Goal: Task Accomplishment & Management: Complete application form

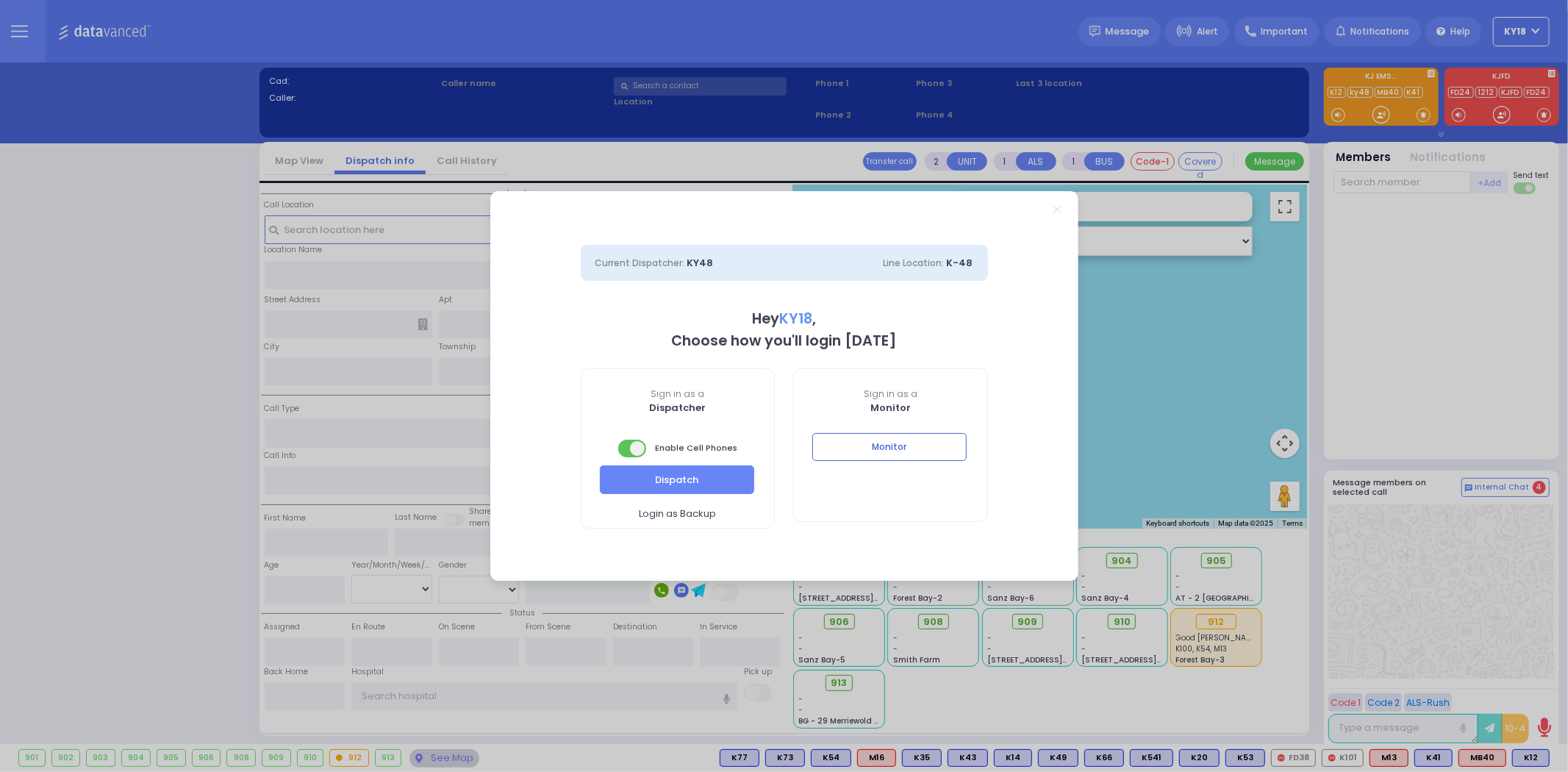
select select "4"
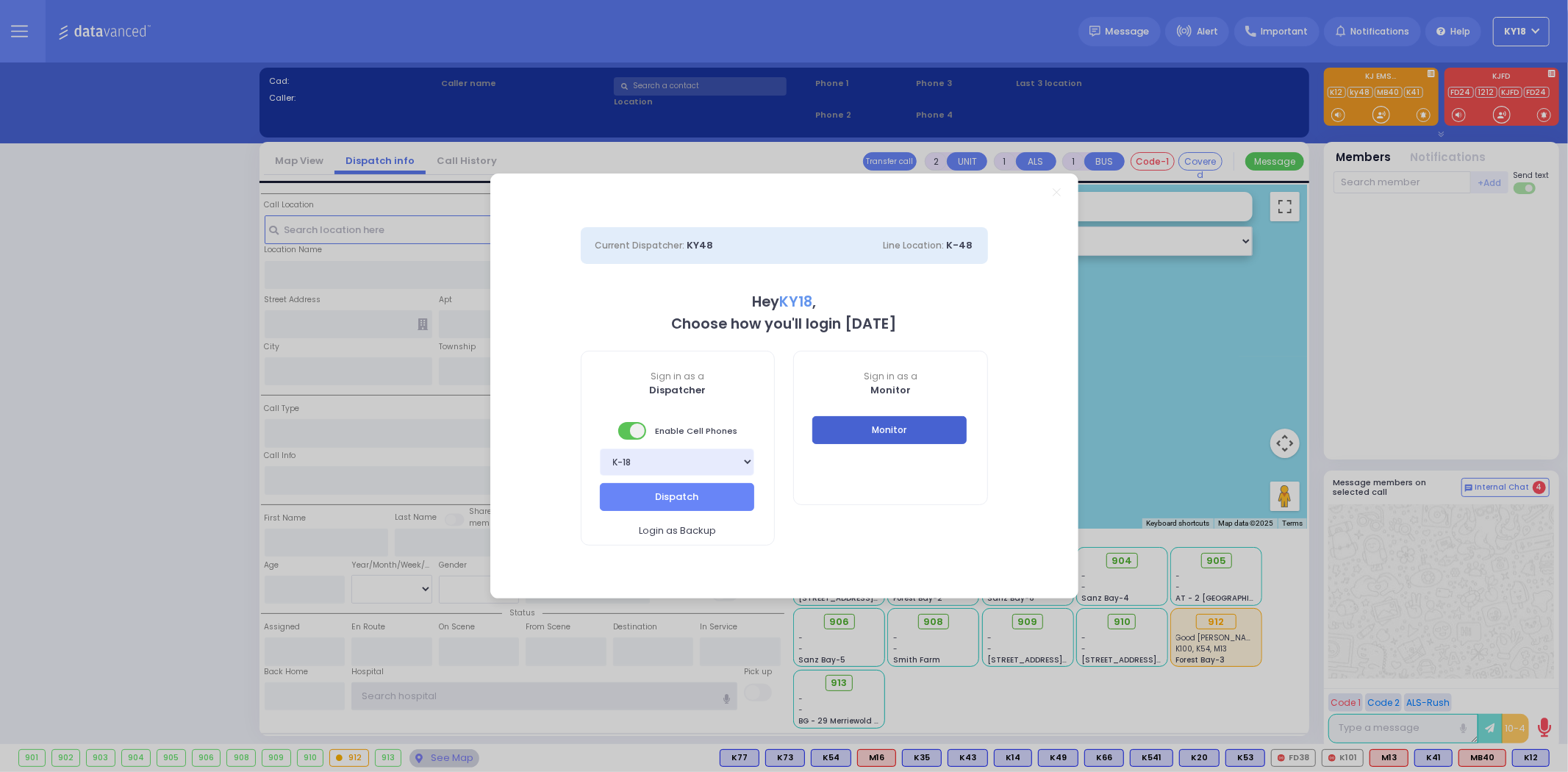
type input "ky18"
drag, startPoint x: 853, startPoint y: 426, endPoint x: 923, endPoint y: 86, distance: 347.1
click at [853, 427] on button "Monitor" at bounding box center [889, 429] width 154 height 28
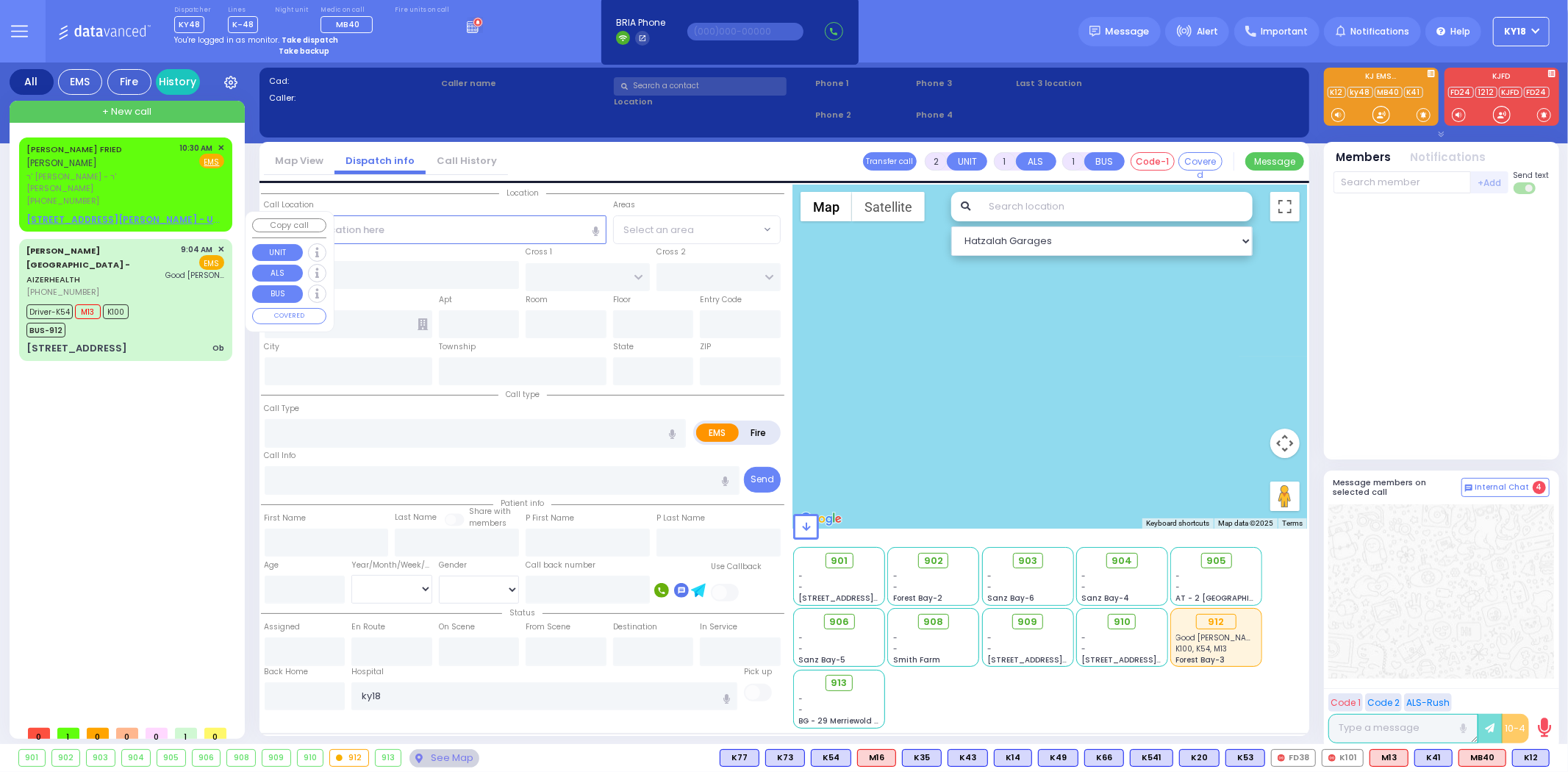
click at [167, 293] on div "[PERSON_NAME][GEOGRAPHIC_DATA] - AIZERHEALTH [PHONE_NUMBER] 9:04 AM ✕ EMS M13" at bounding box center [125, 298] width 207 height 116
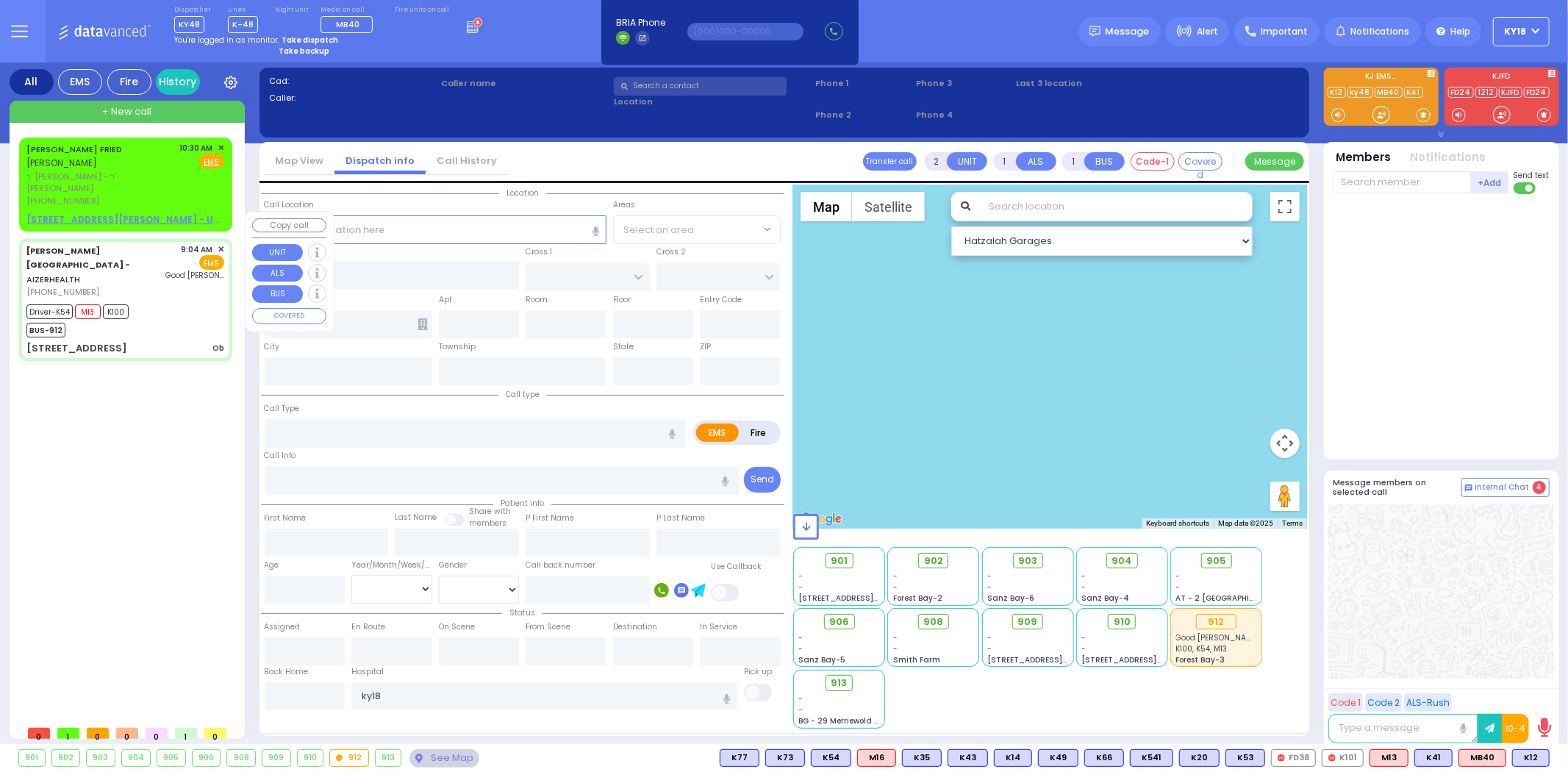
type input "6"
select select
type input "Ob"
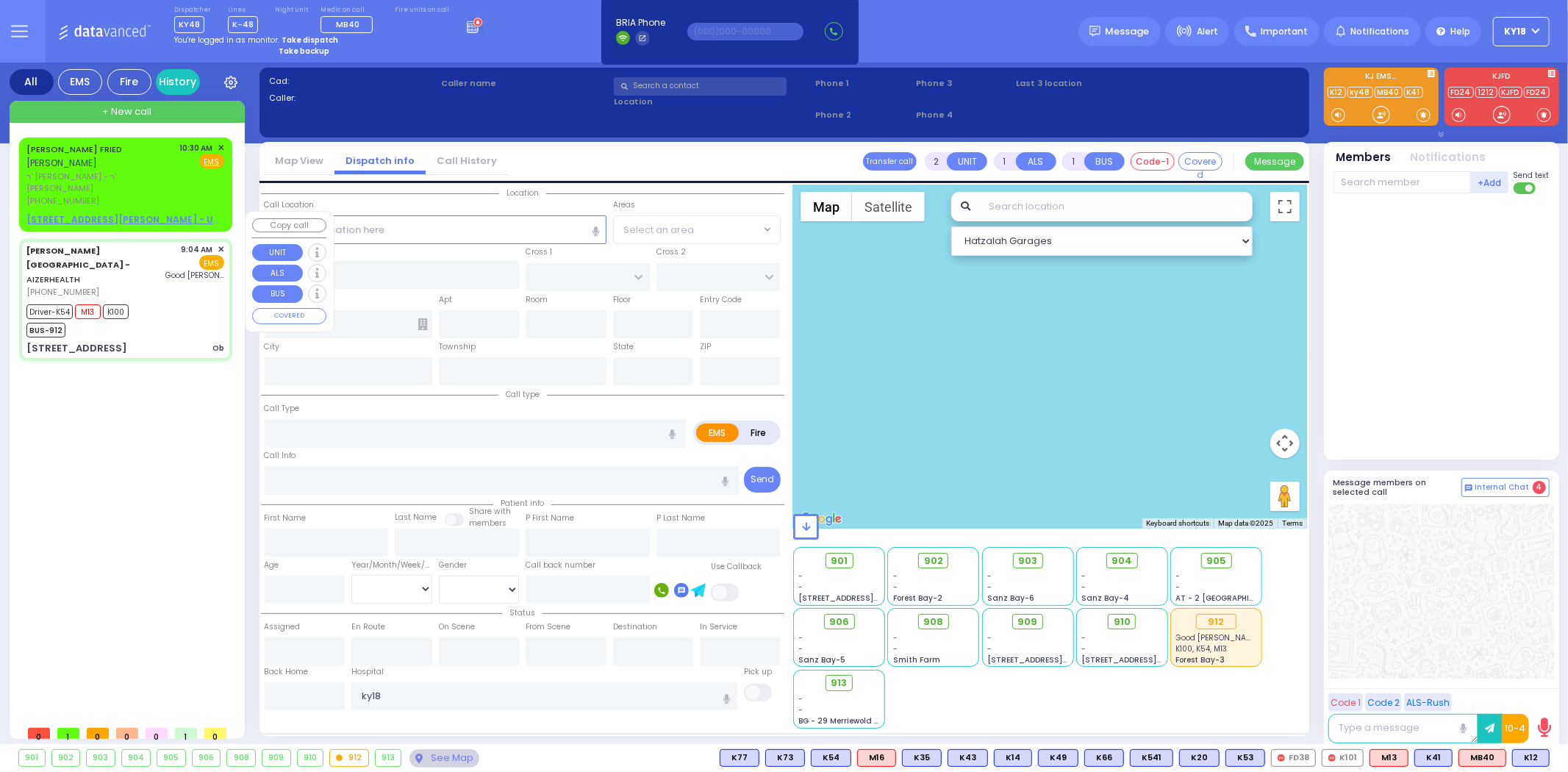
radio input "true"
type input "Bracha"
type input "[PERSON_NAME]"
type input "24"
select select "Year"
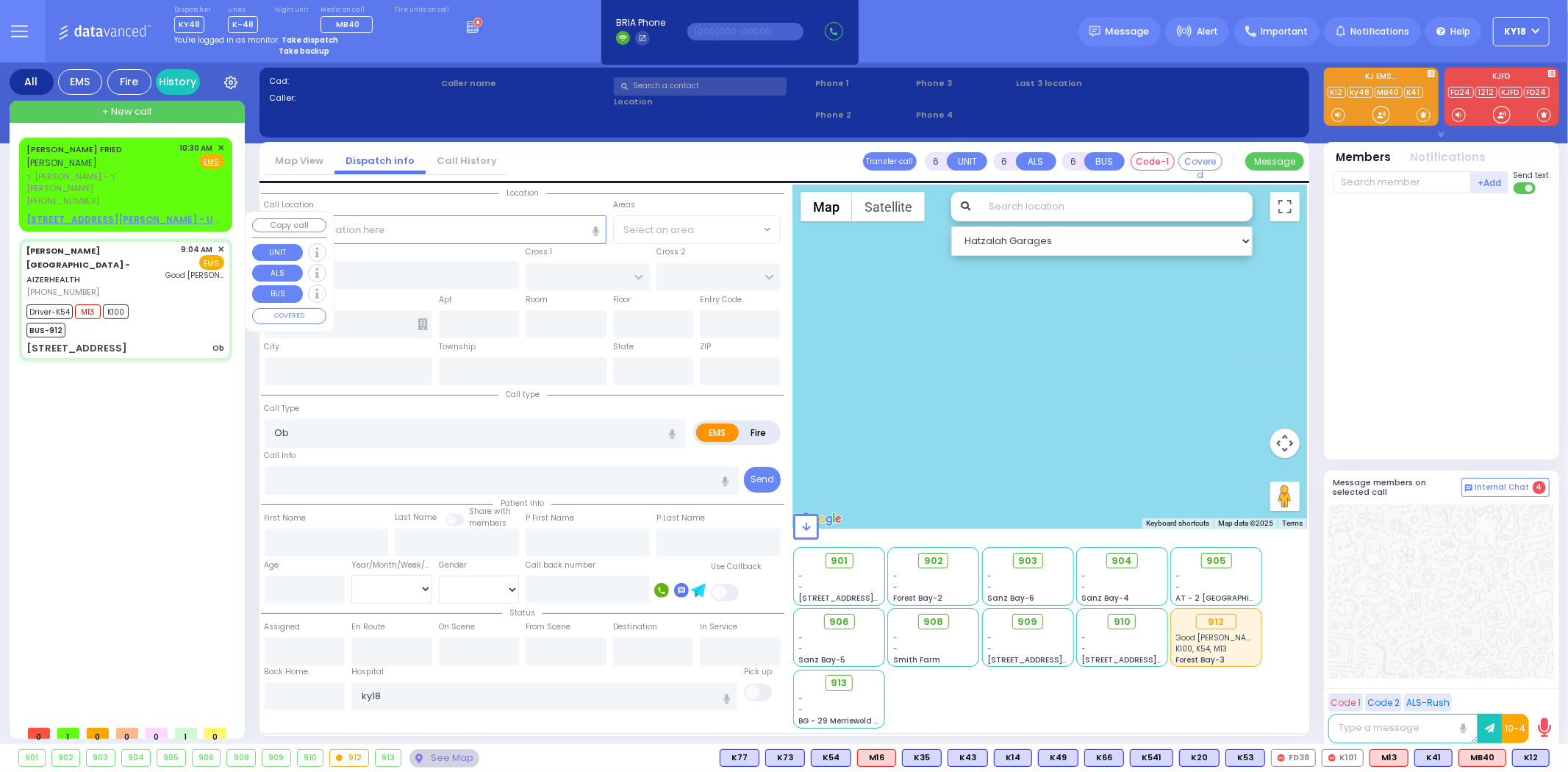
select select "[DEMOGRAPHIC_DATA]"
type input "09:04"
type input "09:06"
type input "09:10"
type input "09:20"
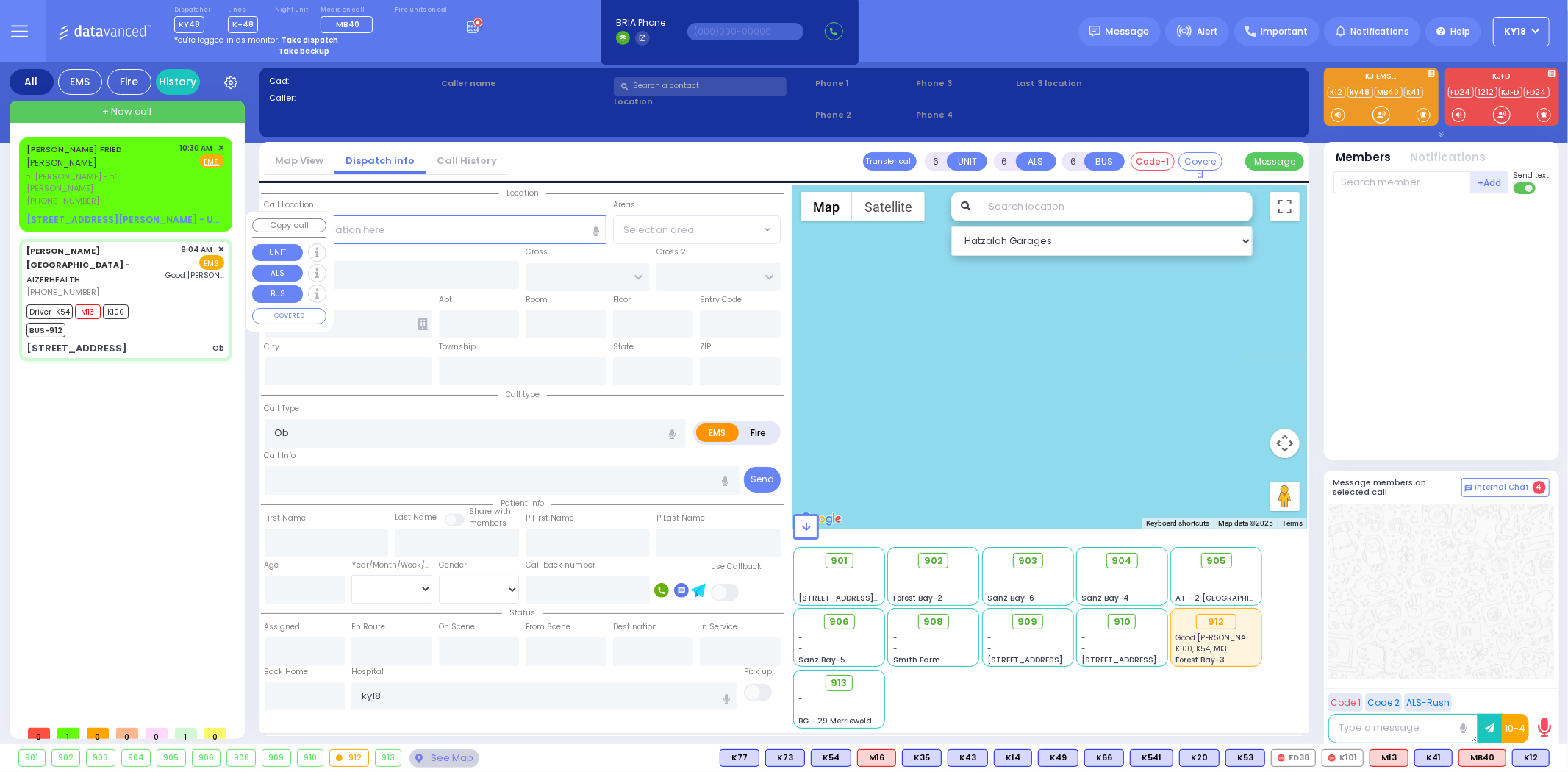
type input "09:53"
type input "[GEOGRAPHIC_DATA]"
select select "Hatzalah Garages"
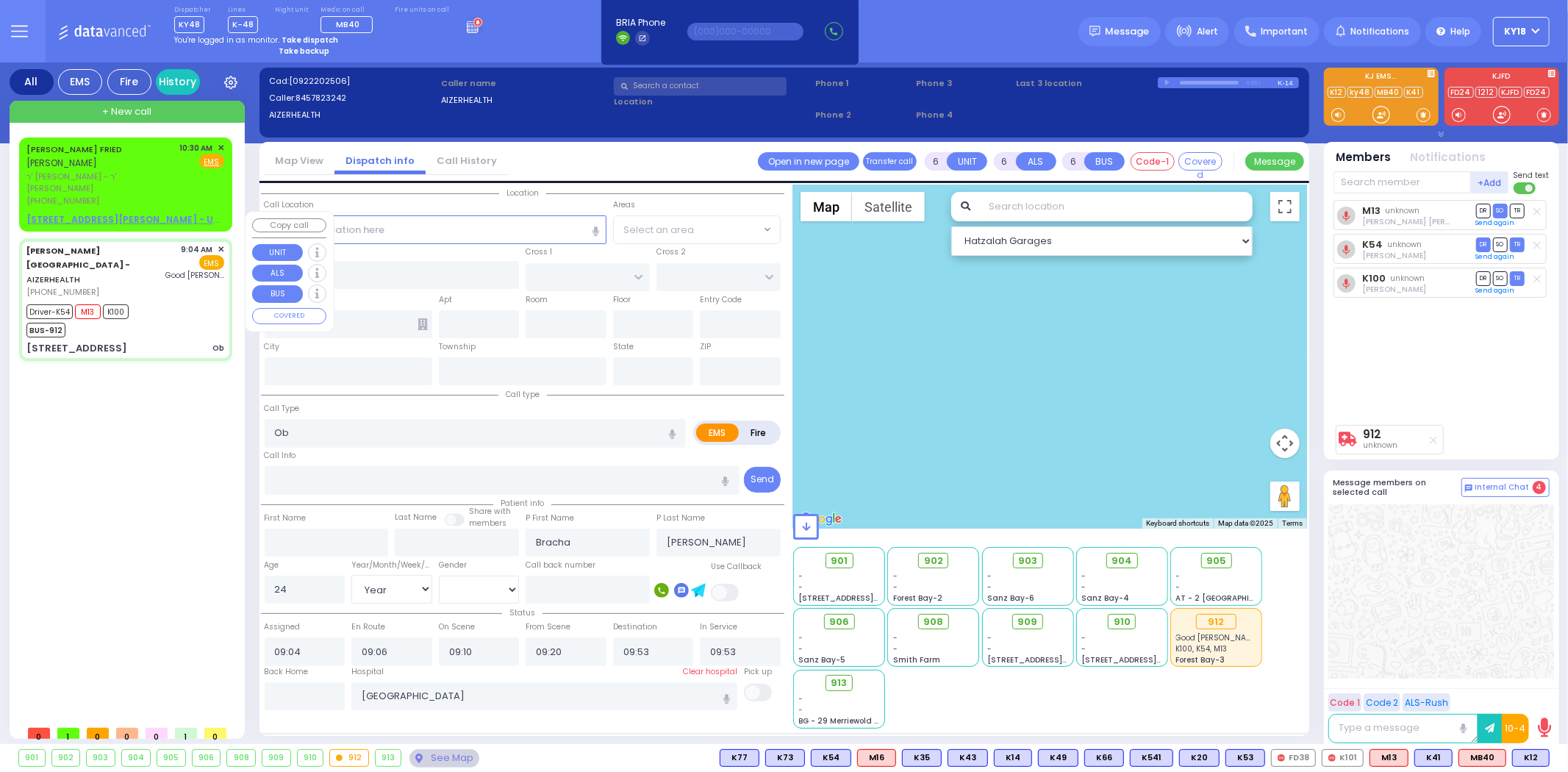
type input "[STREET_ADDRESS]"
type input "Arncliffe"
type input "[GEOGRAPHIC_DATA]"
type input "2205"
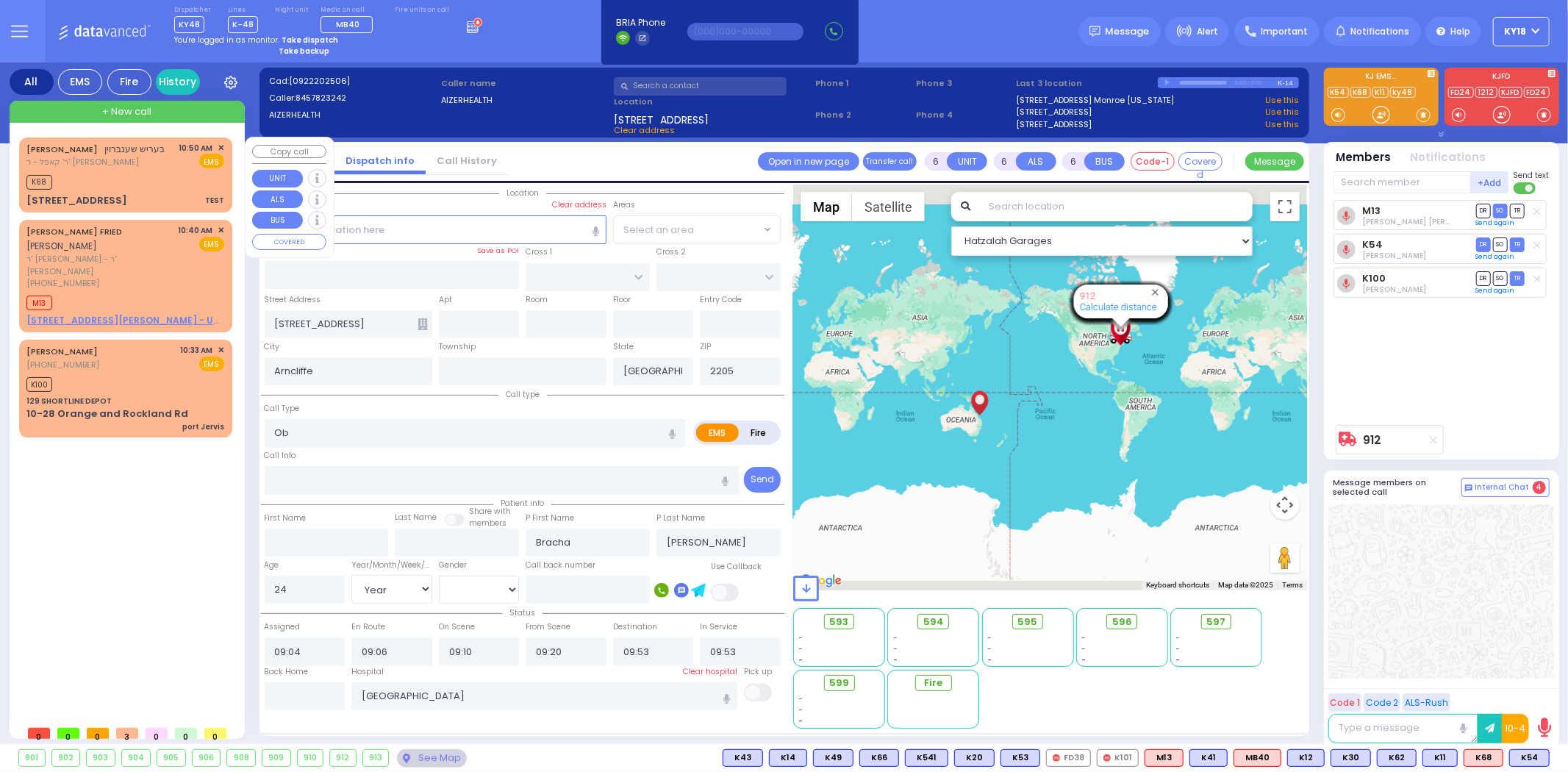
click at [159, 167] on div "[PERSON_NAME] בעריש שענברוין [PERSON_NAME] - ר' [PERSON_NAME] 10:50 AM ✕ EMS" at bounding box center [125, 174] width 207 height 70
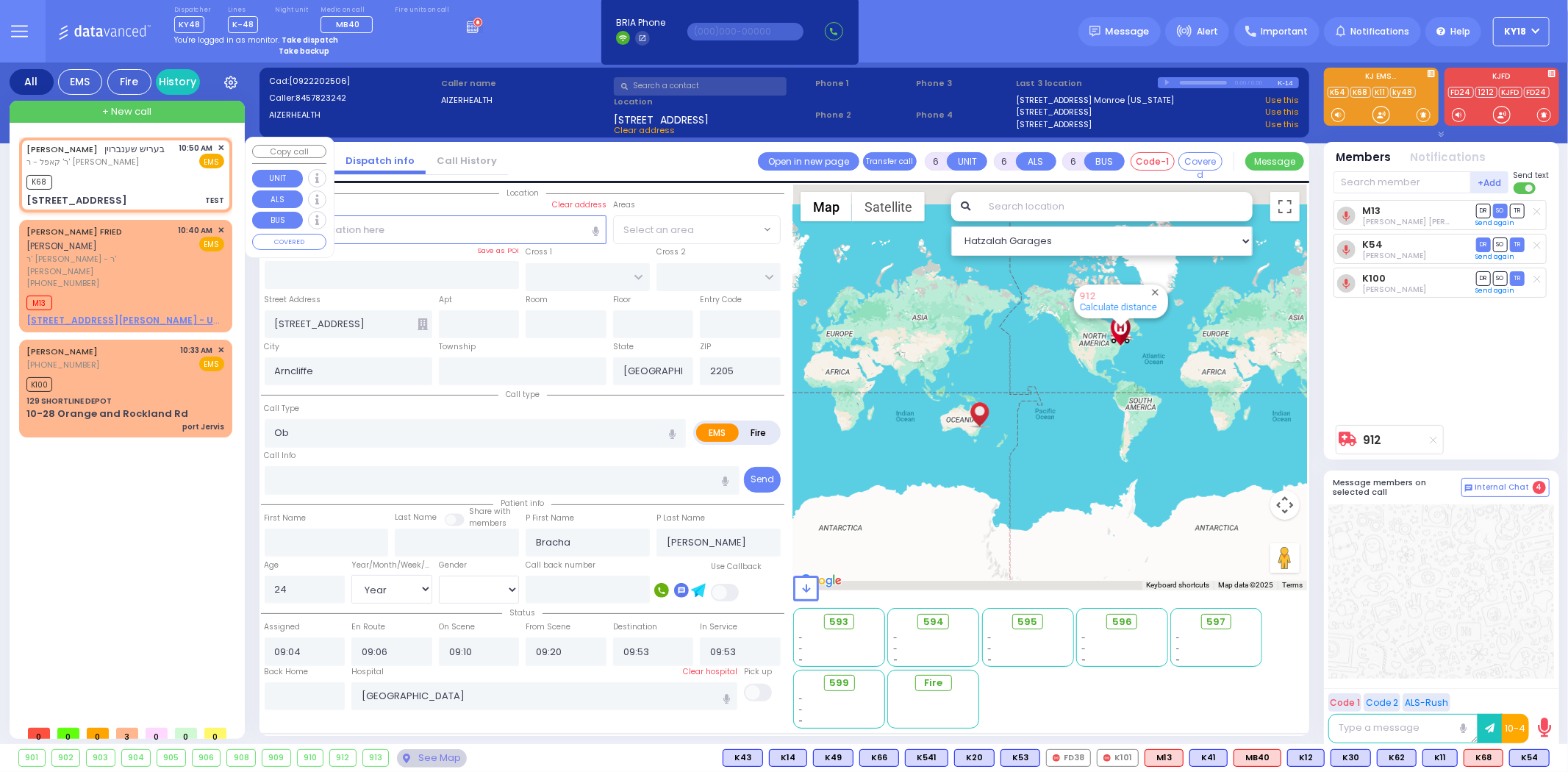
type input "2"
type input "1"
select select
type input "TEST"
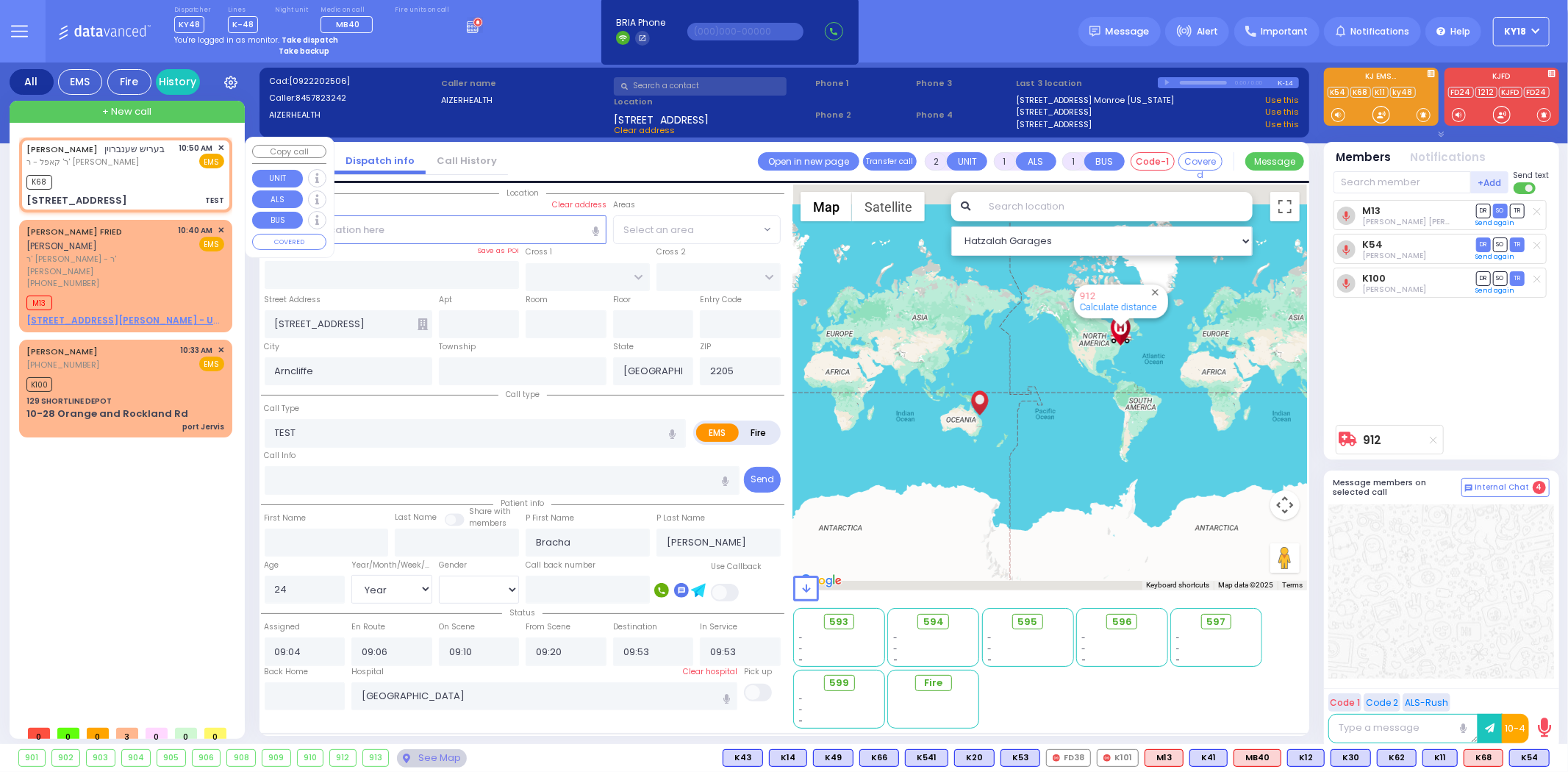
radio input "true"
type input "BERISH"
type input "[PERSON_NAME]"
select select
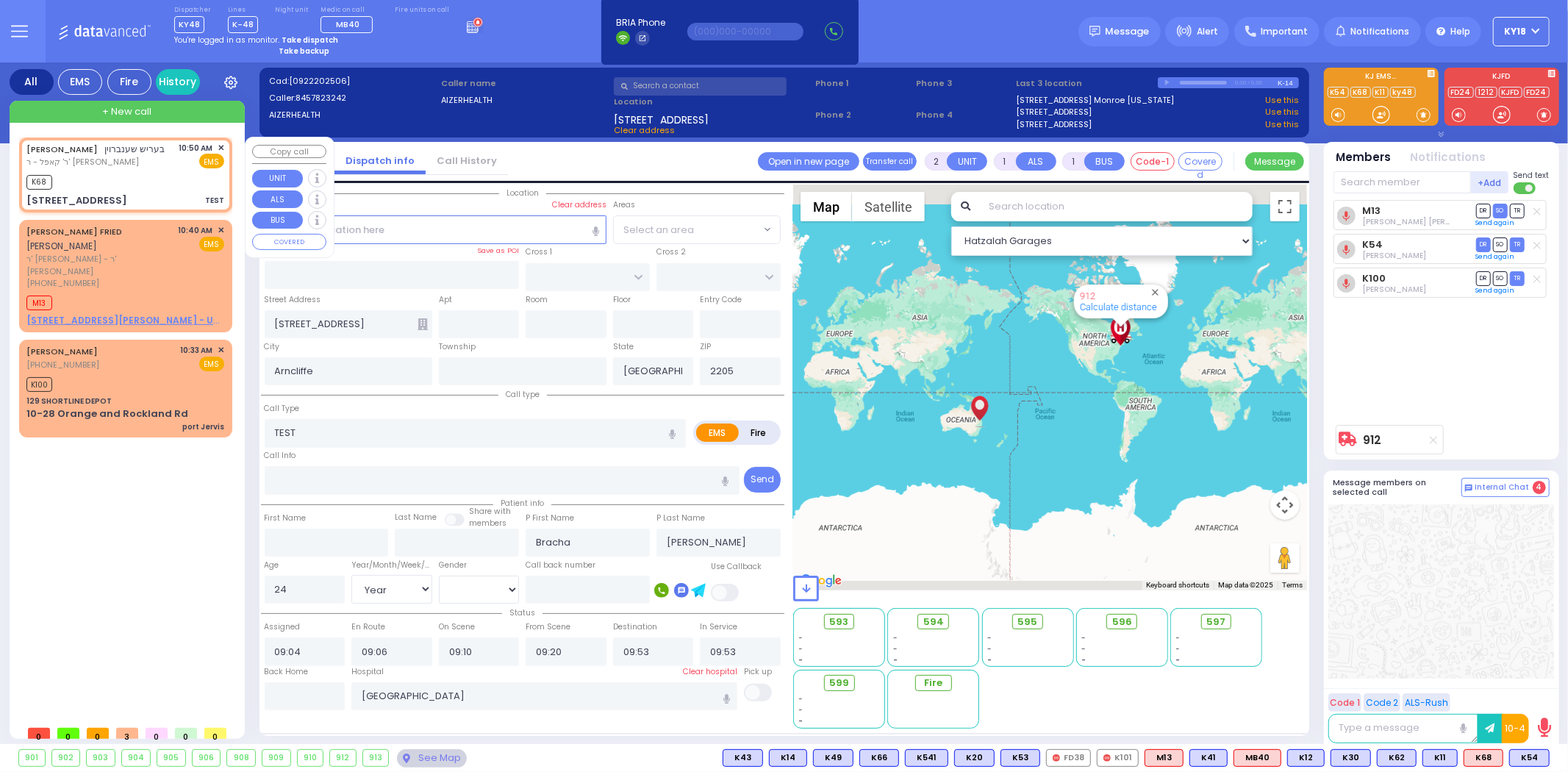
type input "10:50"
type input "PRAG BLVD"
type input "DAJ BLVD"
type input "19 MERON DR"
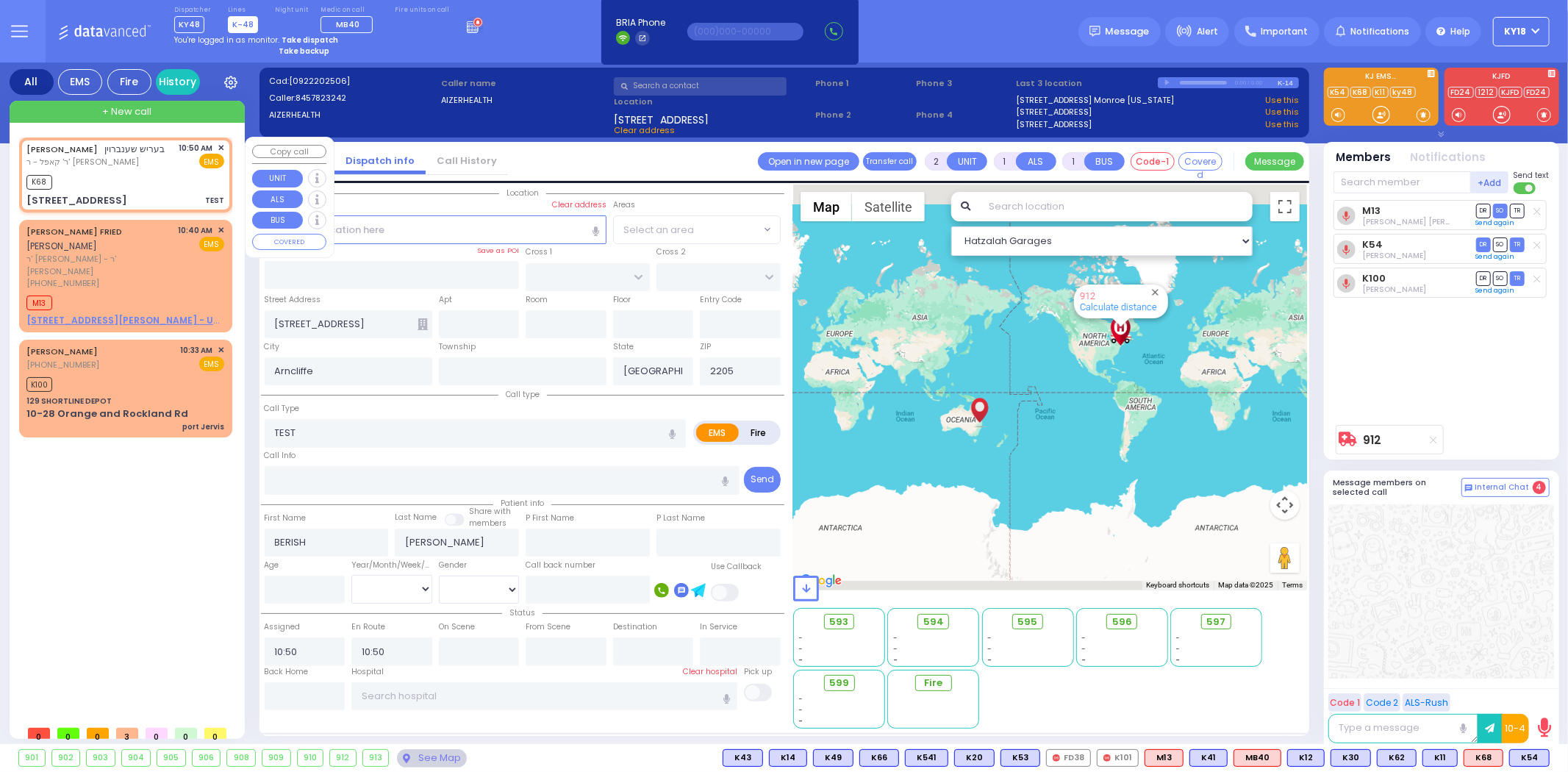
type input "203"
type input "[PERSON_NAME]"
type input "[US_STATE]"
type input "10950"
select select "Hatzalah Garages"
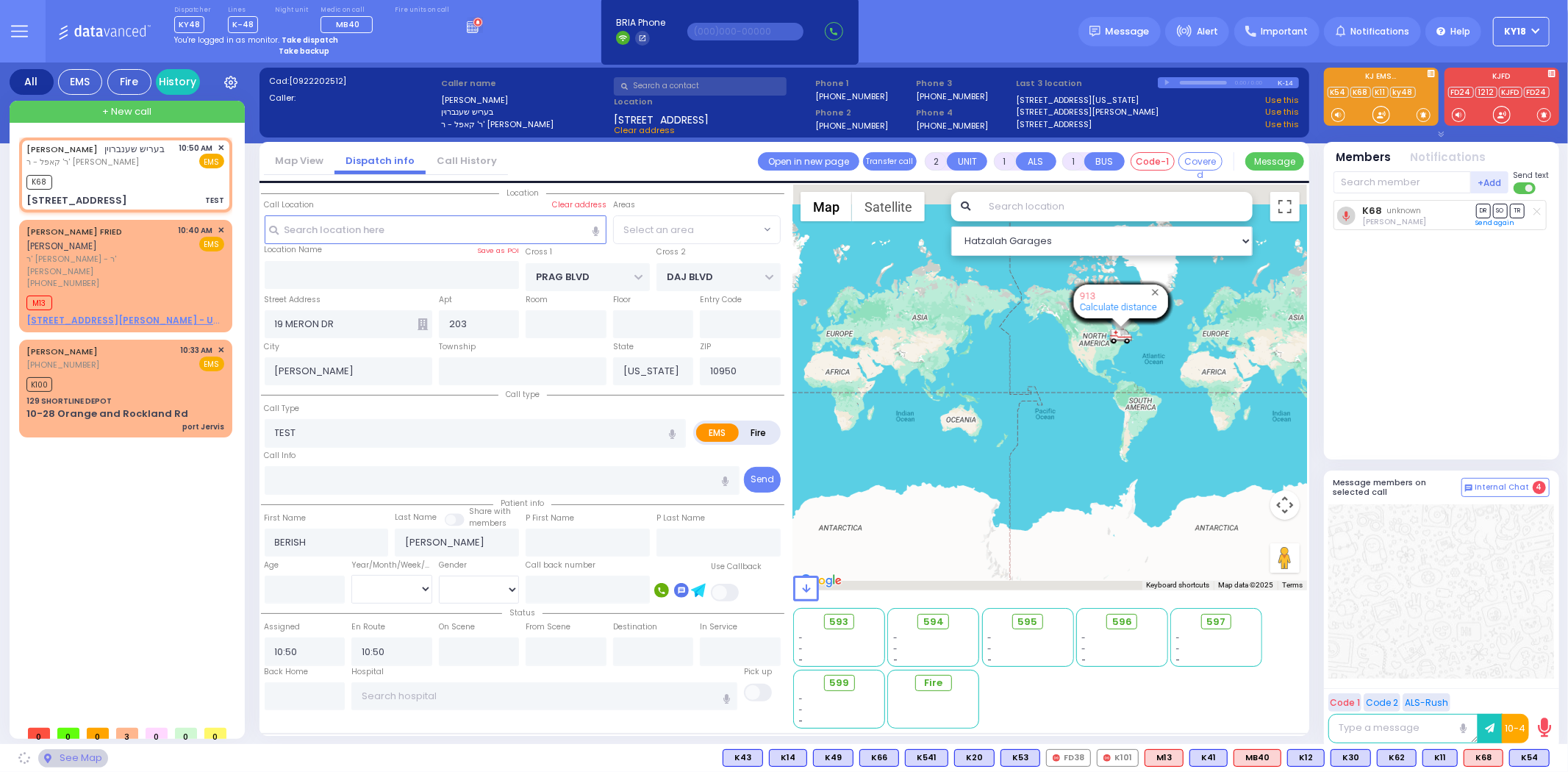
select select "SECTION 6"
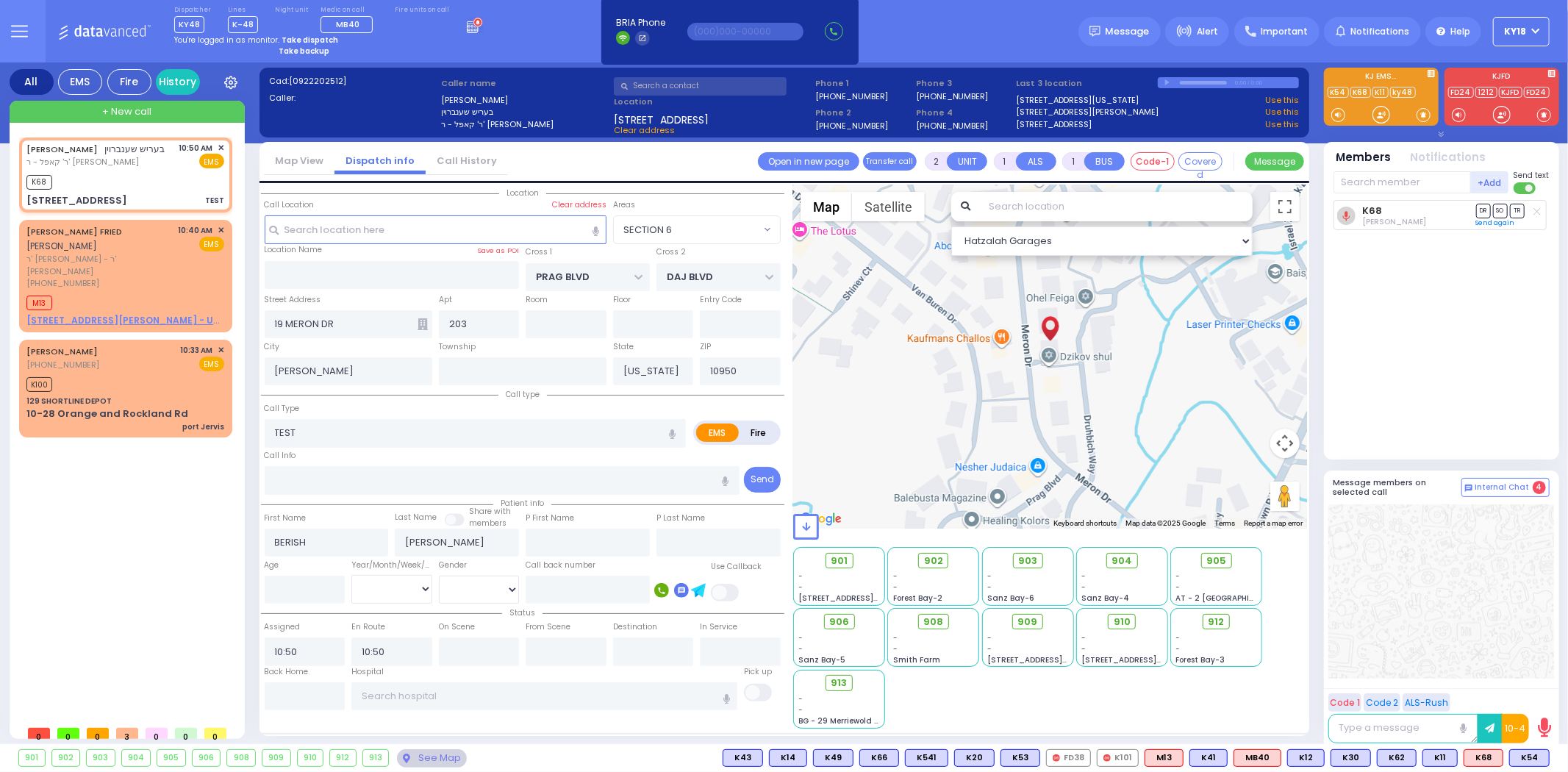
click at [474, 24] on circle at bounding box center [477, 22] width 9 height 9
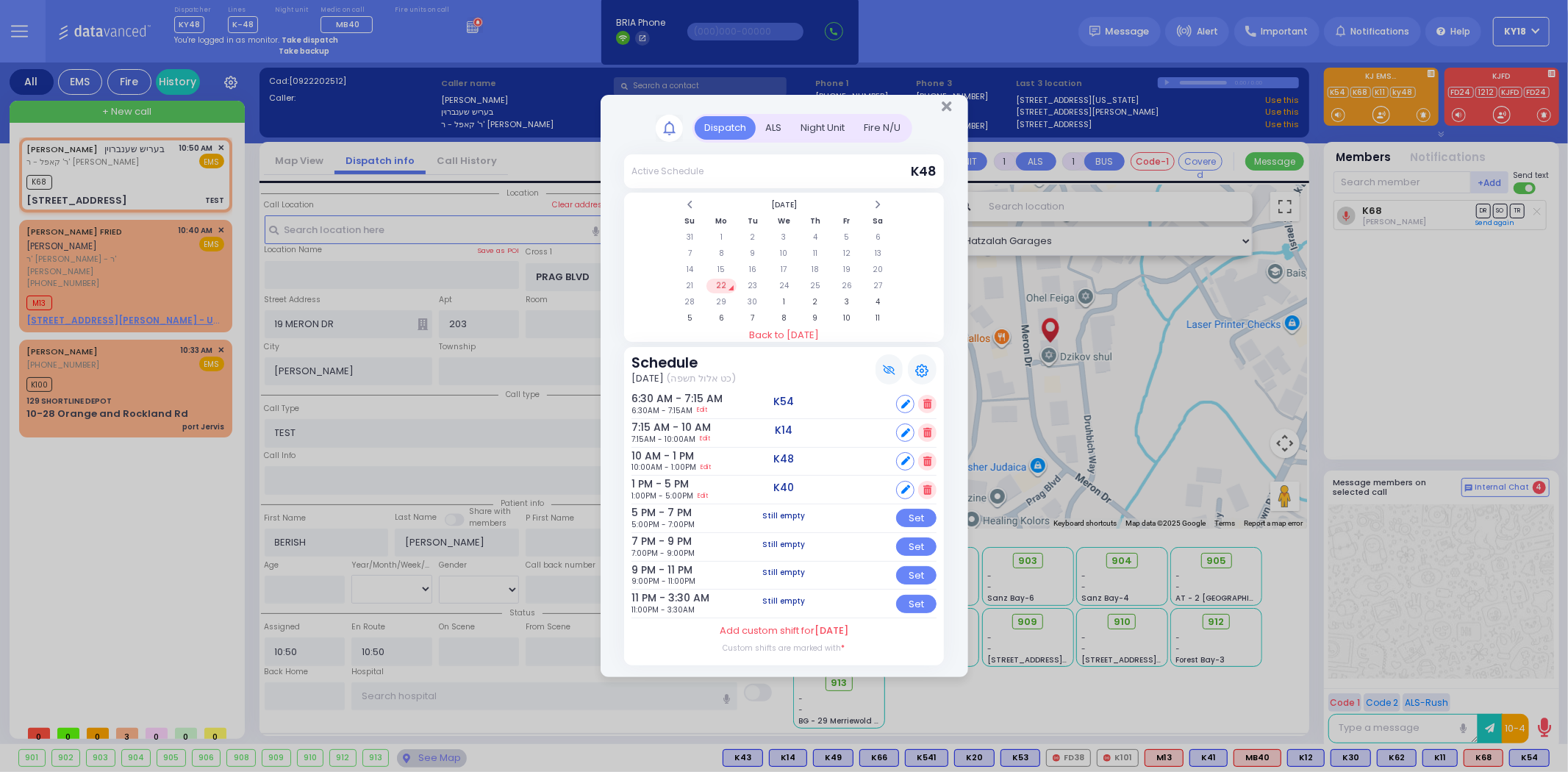
click at [724, 288] on td "22" at bounding box center [721, 285] width 30 height 14
click at [941, 109] on icon "Close" at bounding box center [946, 106] width 10 height 14
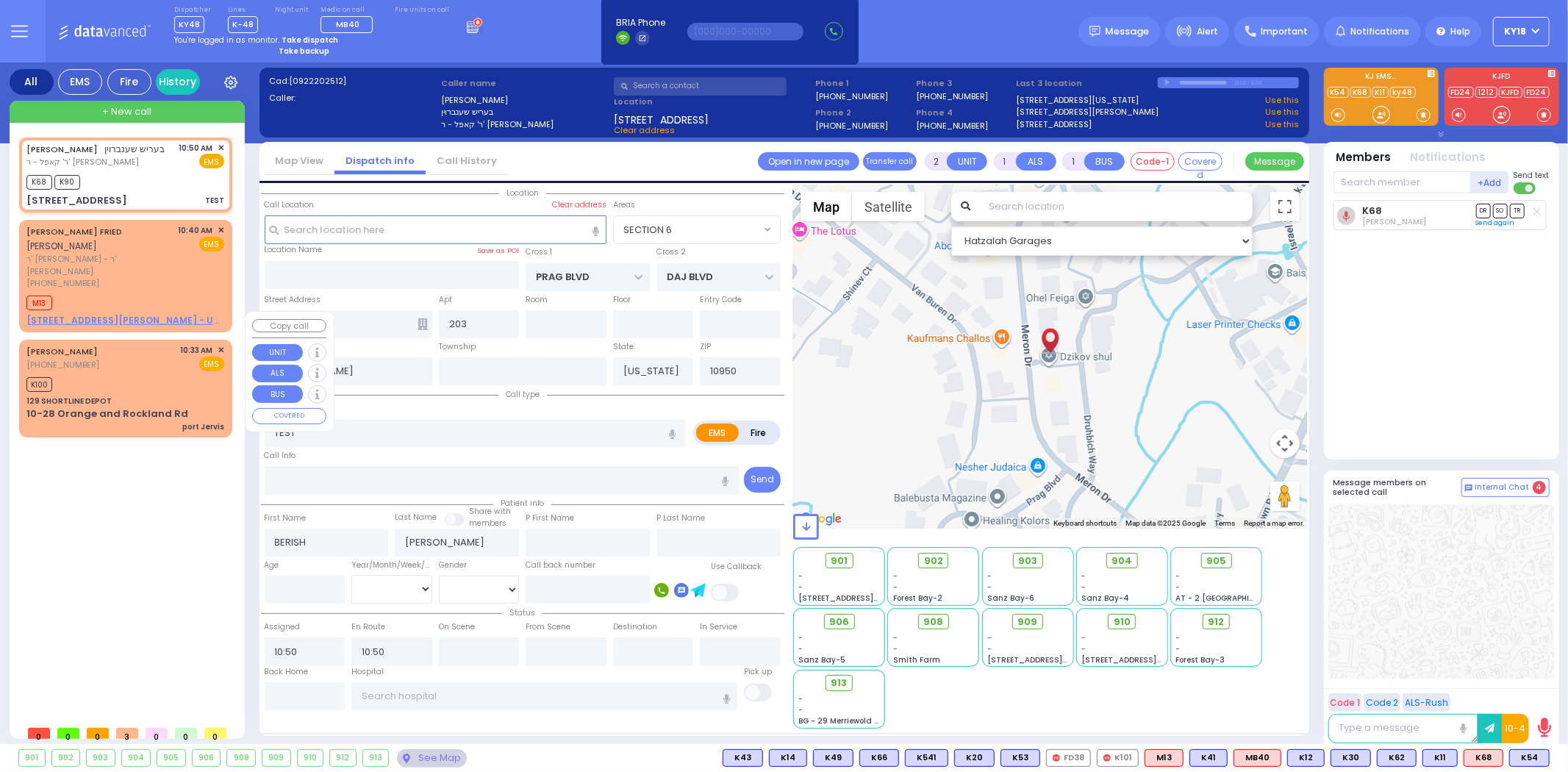
select select
radio input "true"
select select
select select "Hatzalah Garages"
select select "SECTION 6"
